Goal: Transaction & Acquisition: Purchase product/service

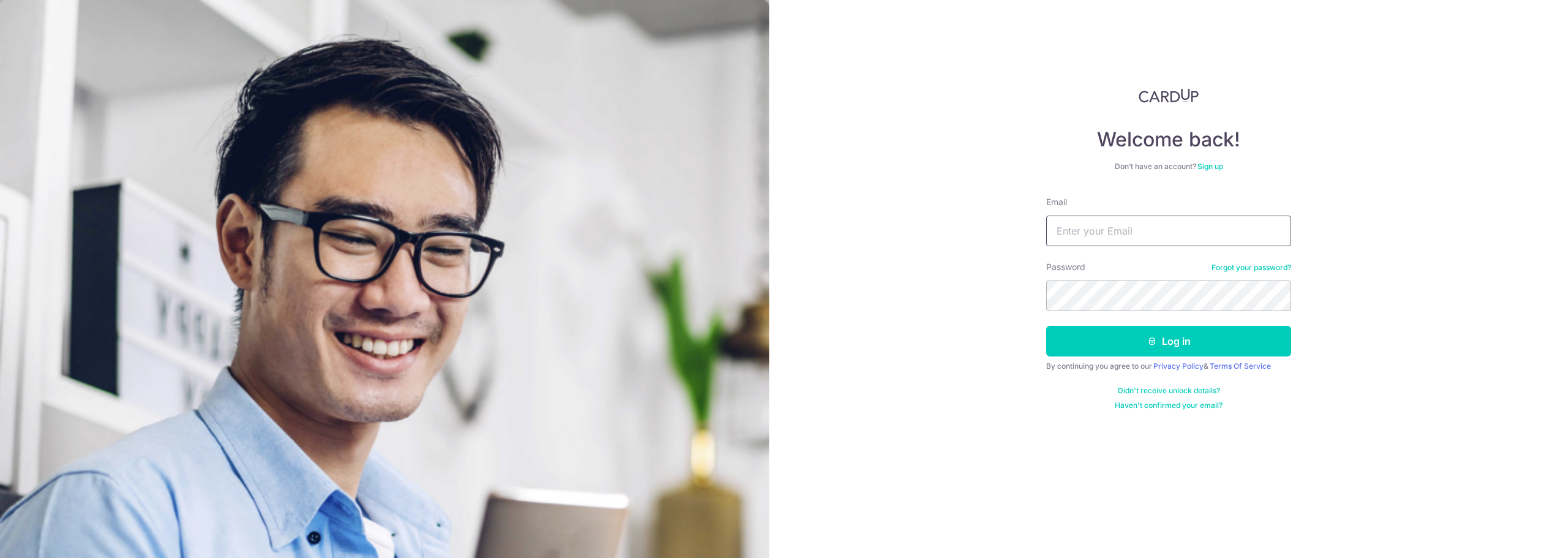
type input "toinhlt@gmail.com"
click at [1127, 332] on button "Log in" at bounding box center [1169, 341] width 245 height 30
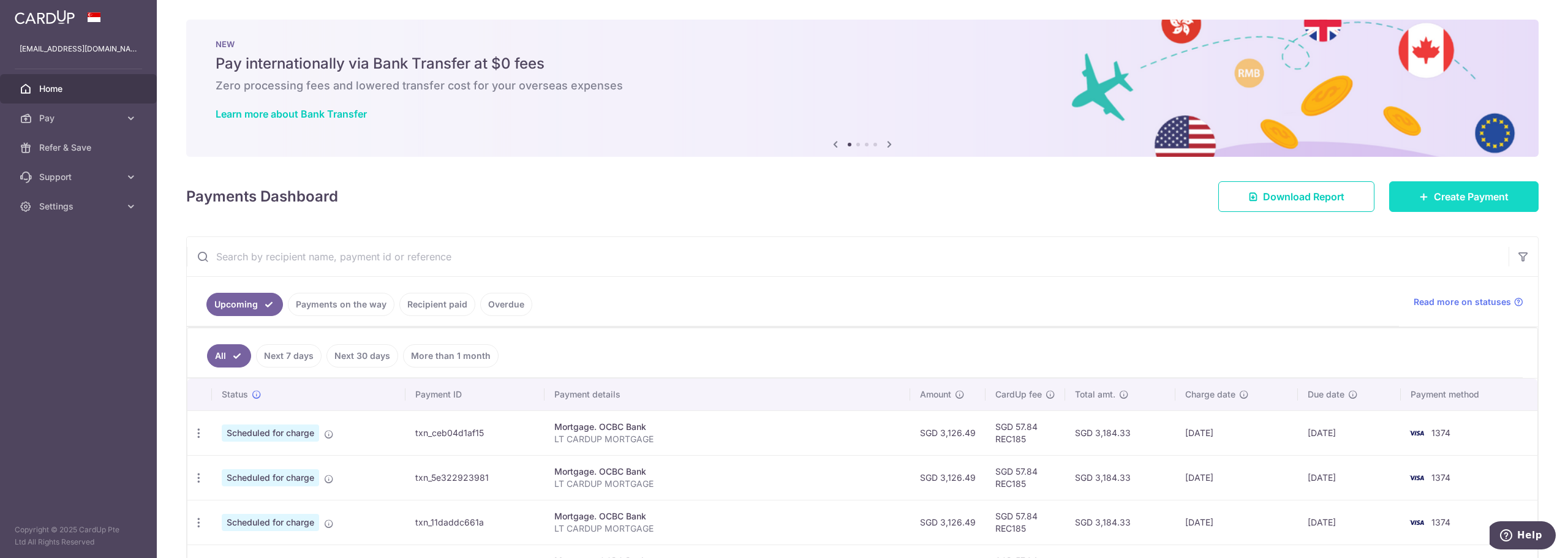
click at [1451, 206] on link "Create Payment" at bounding box center [1464, 196] width 150 height 30
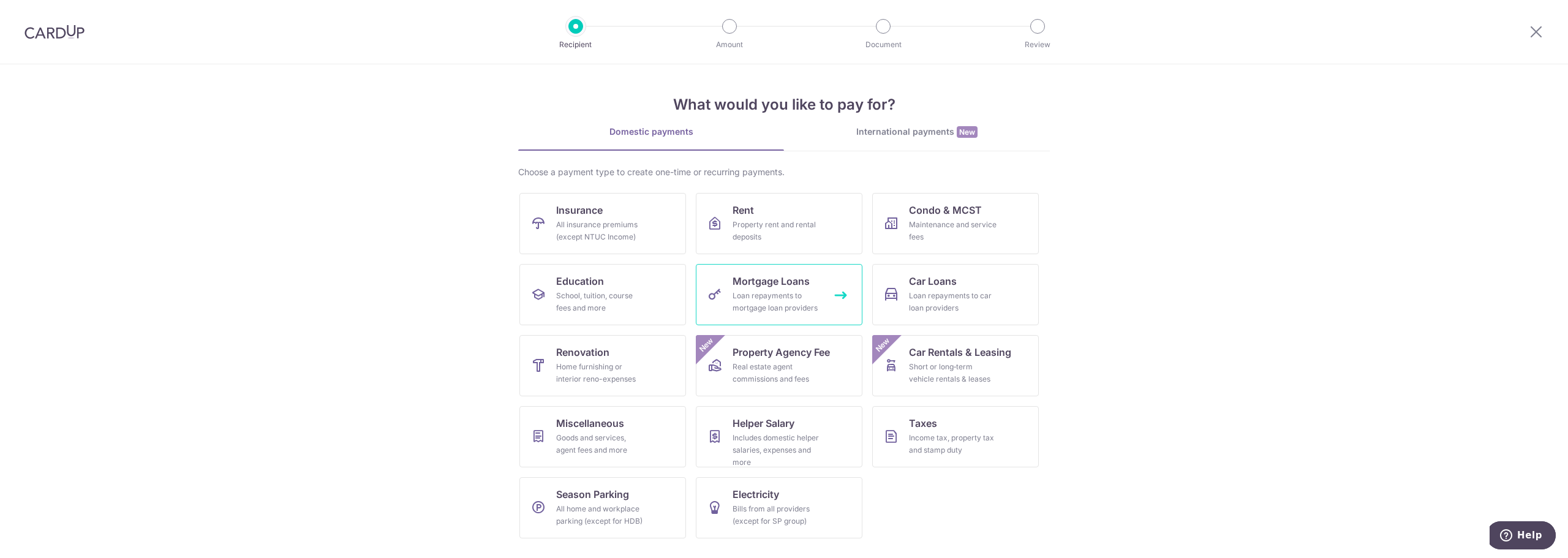
click at [799, 300] on div "Loan repayments to mortgage loan providers" at bounding box center [776, 302] width 88 height 24
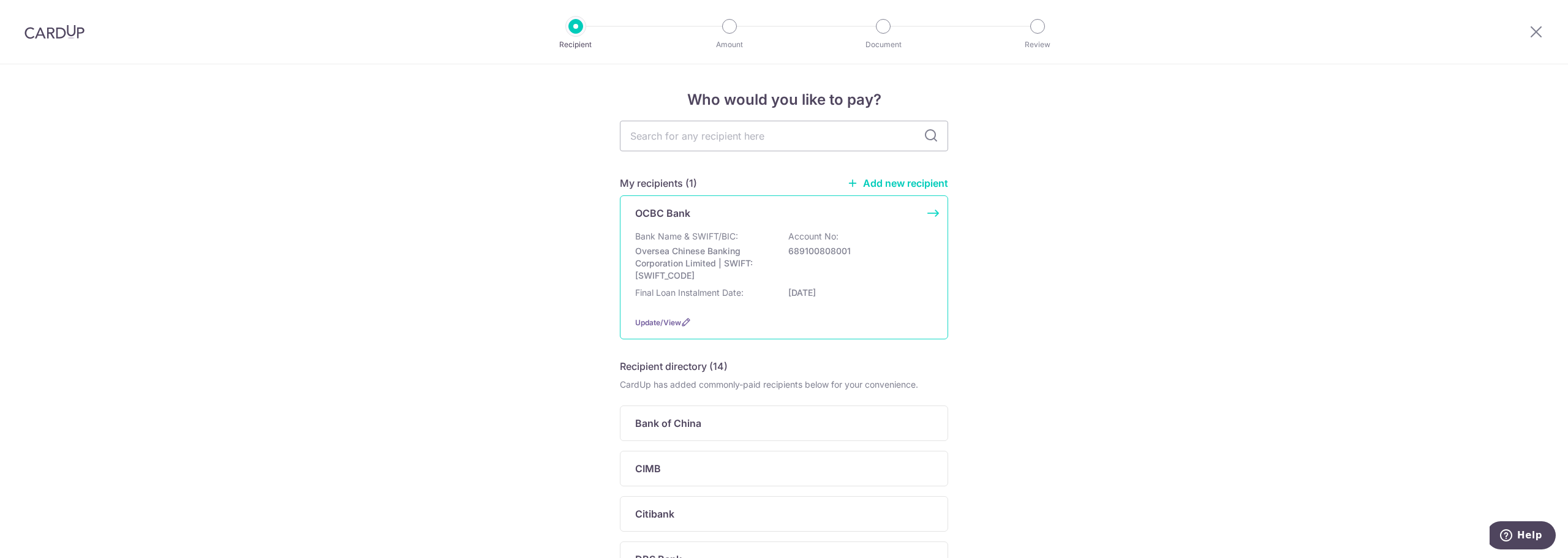
click at [809, 223] on div "OCBC Bank Bank Name & SWIFT/BIC: Oversea Chinese Banking Corporation Limited | …" at bounding box center [784, 267] width 328 height 144
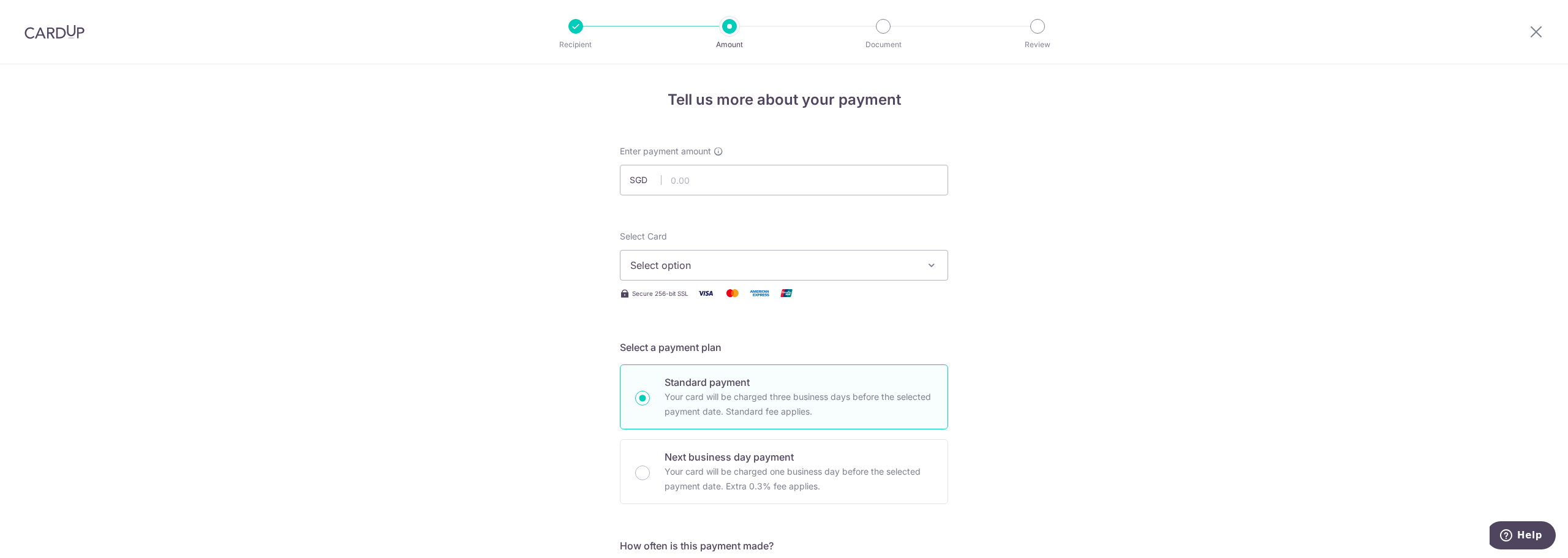
click at [840, 270] on span "Select option" at bounding box center [772, 265] width 285 height 14
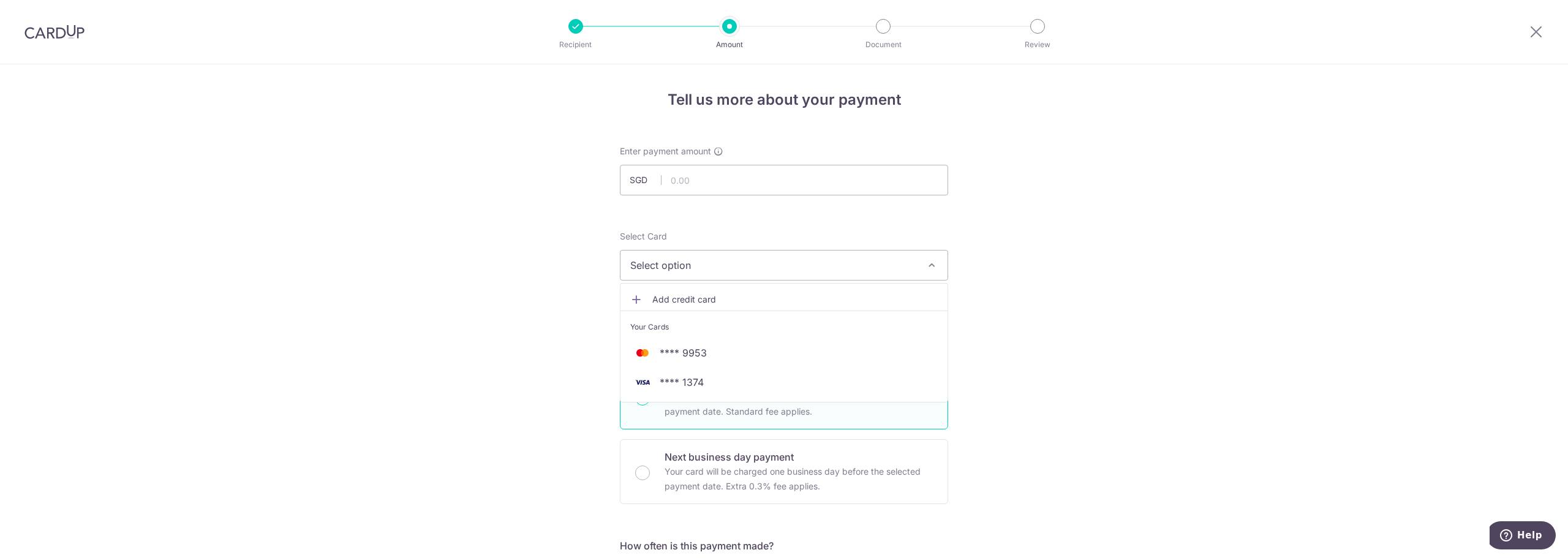
click at [691, 352] on span "**** 9953" at bounding box center [683, 352] width 47 height 14
